Goal: Transaction & Acquisition: Obtain resource

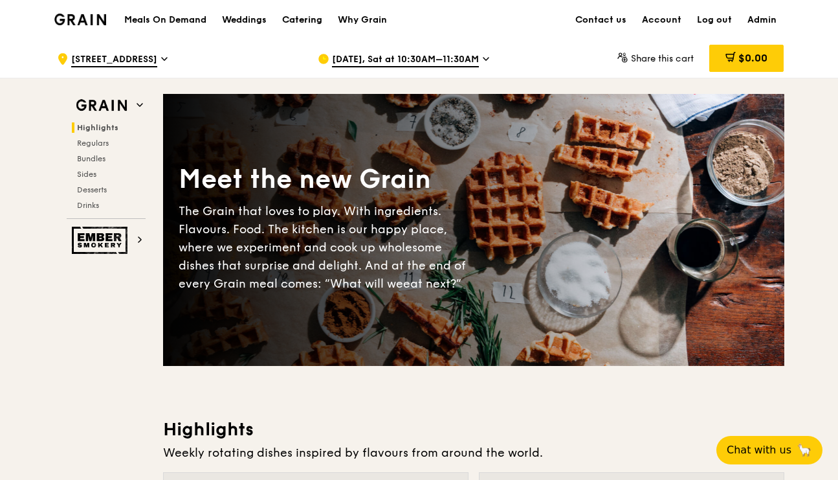
click at [301, 21] on div "Catering" at bounding box center [302, 20] width 40 height 39
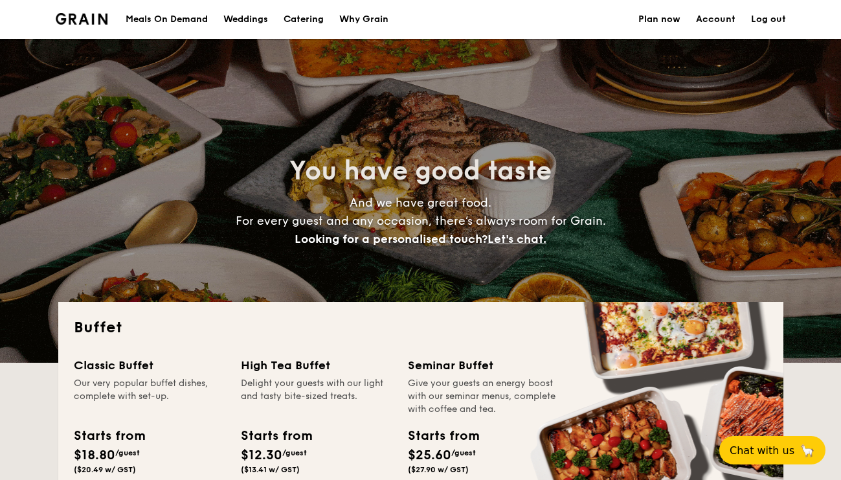
select select
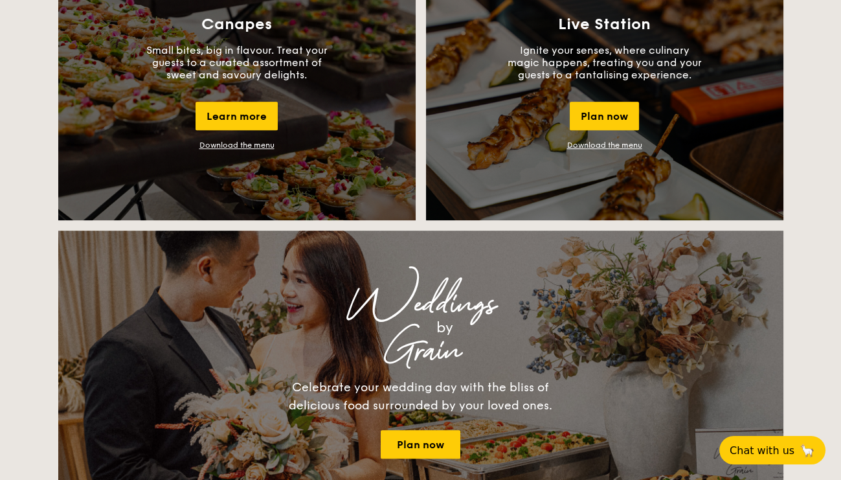
scroll to position [1232, 0]
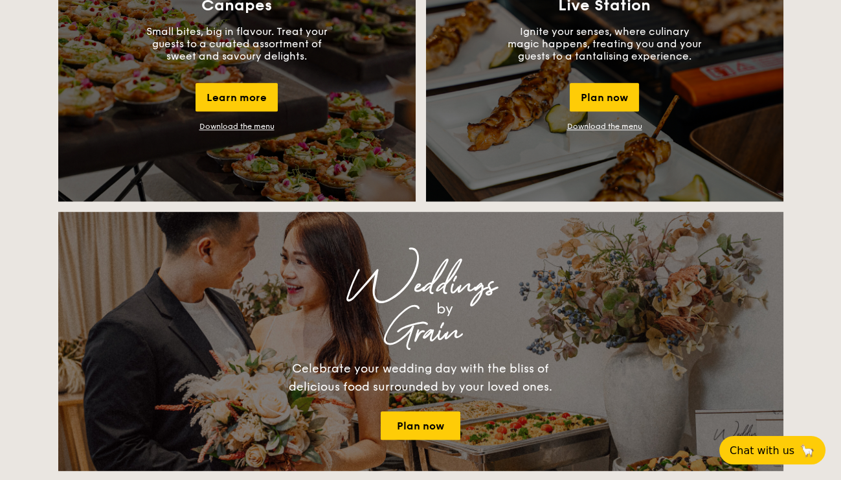
click at [625, 126] on link "Download the menu" at bounding box center [604, 126] width 75 height 9
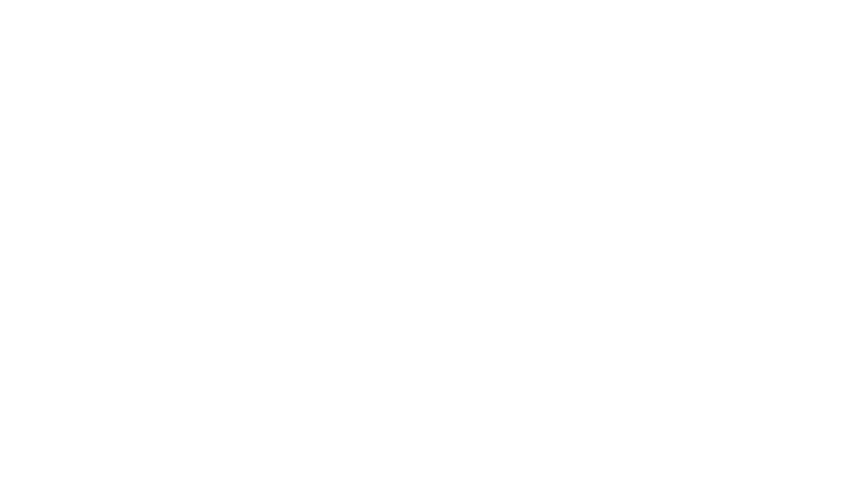
select select "100"
